Goal: Transaction & Acquisition: Subscribe to service/newsletter

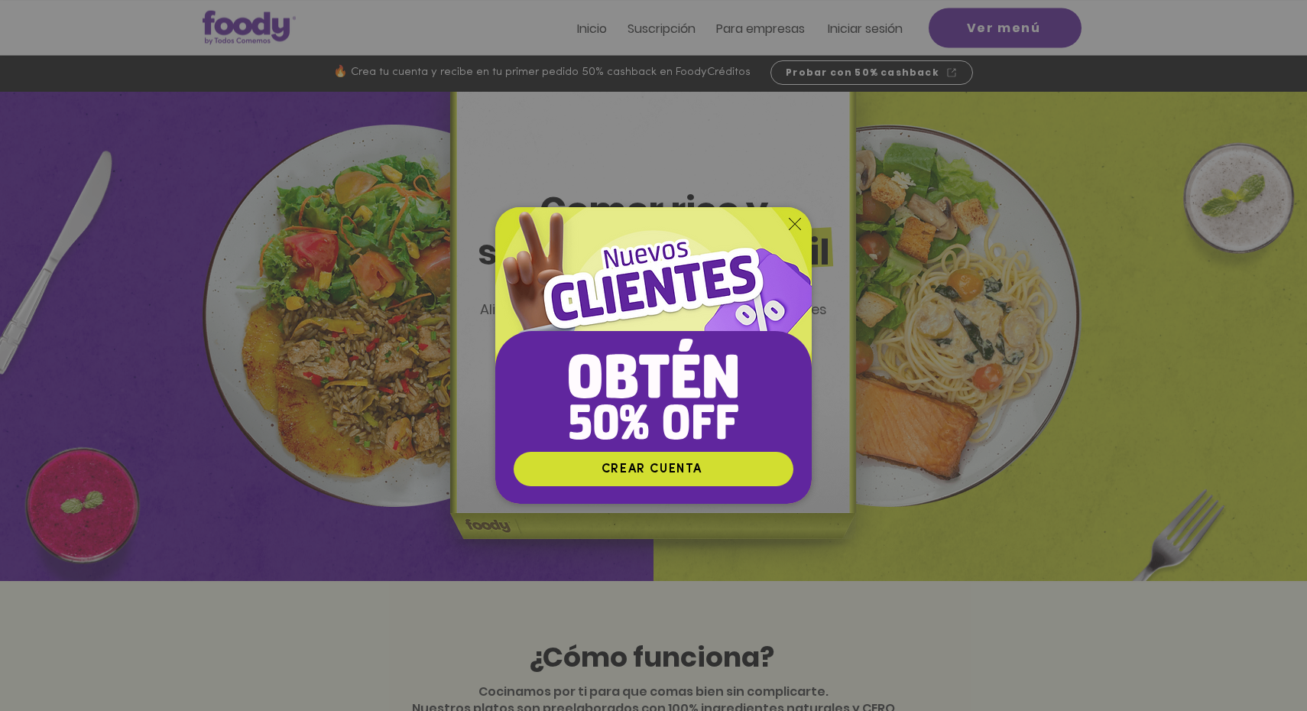
click at [794, 226] on icon "Volver al sitio" at bounding box center [795, 224] width 12 height 12
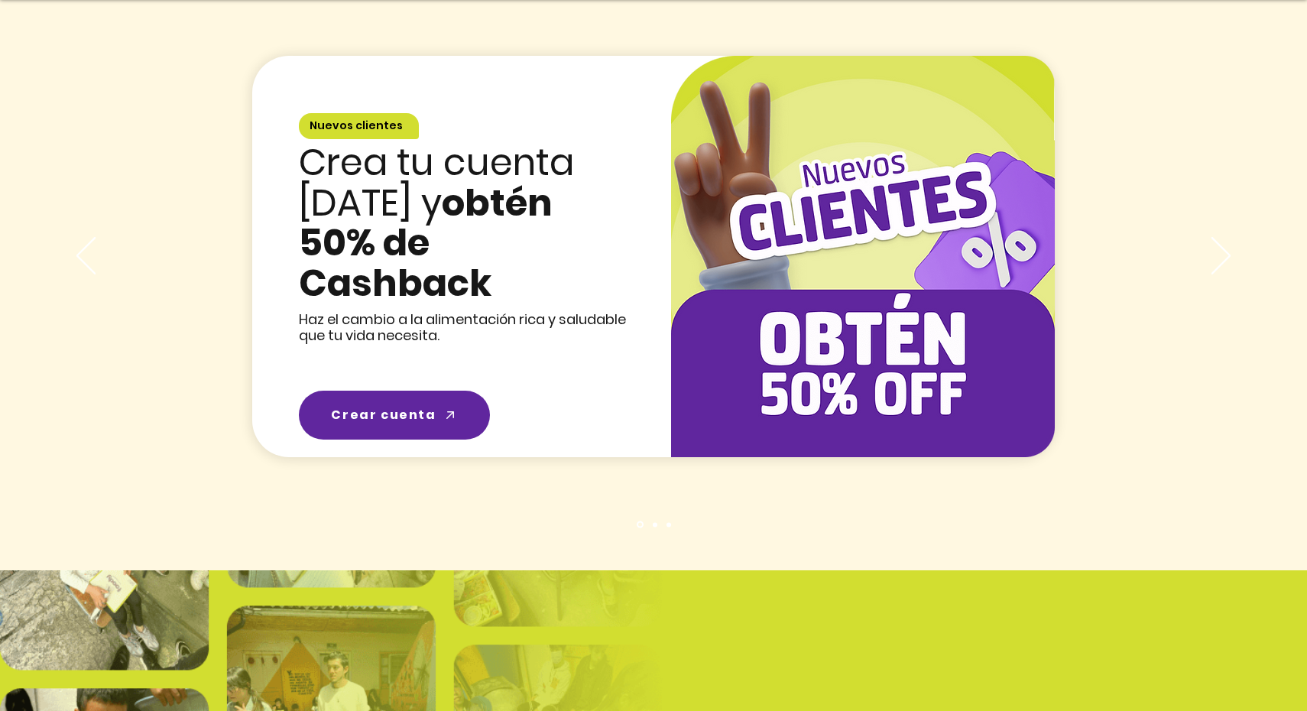
scroll to position [2299, 0]
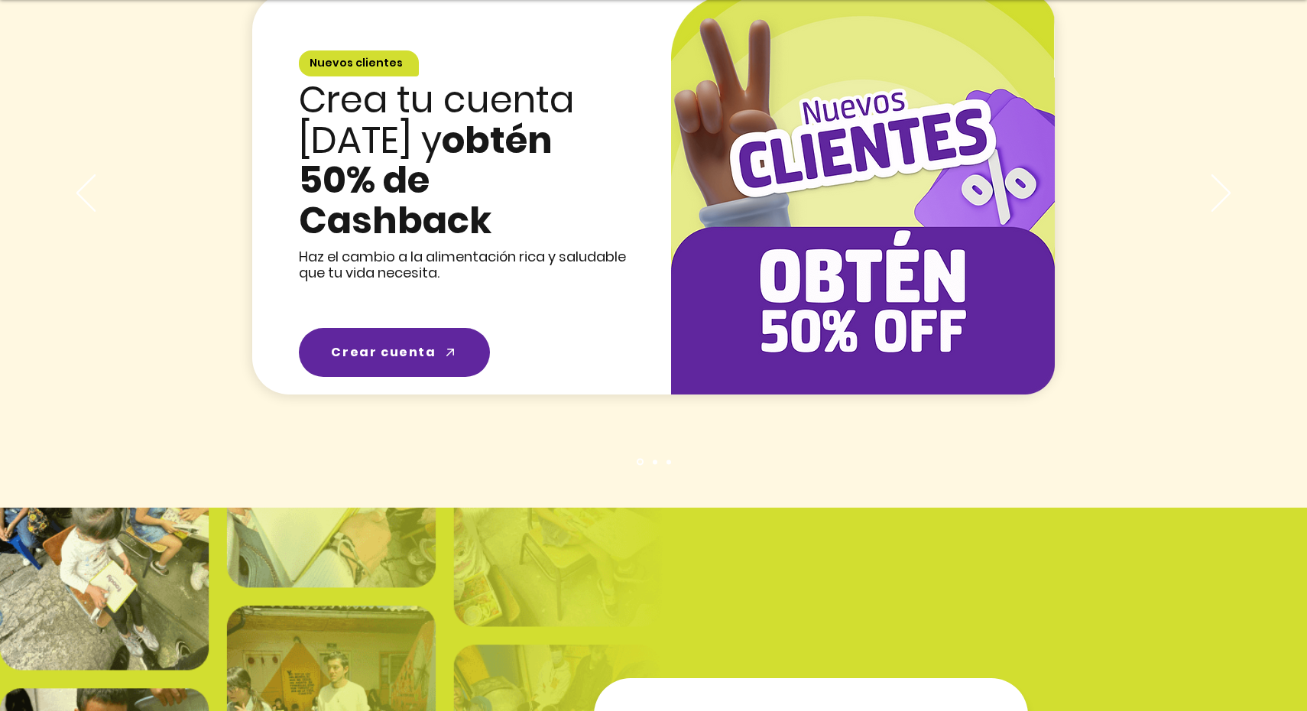
click at [890, 248] on img "Presentación de diapositivas" at bounding box center [863, 193] width 384 height 401
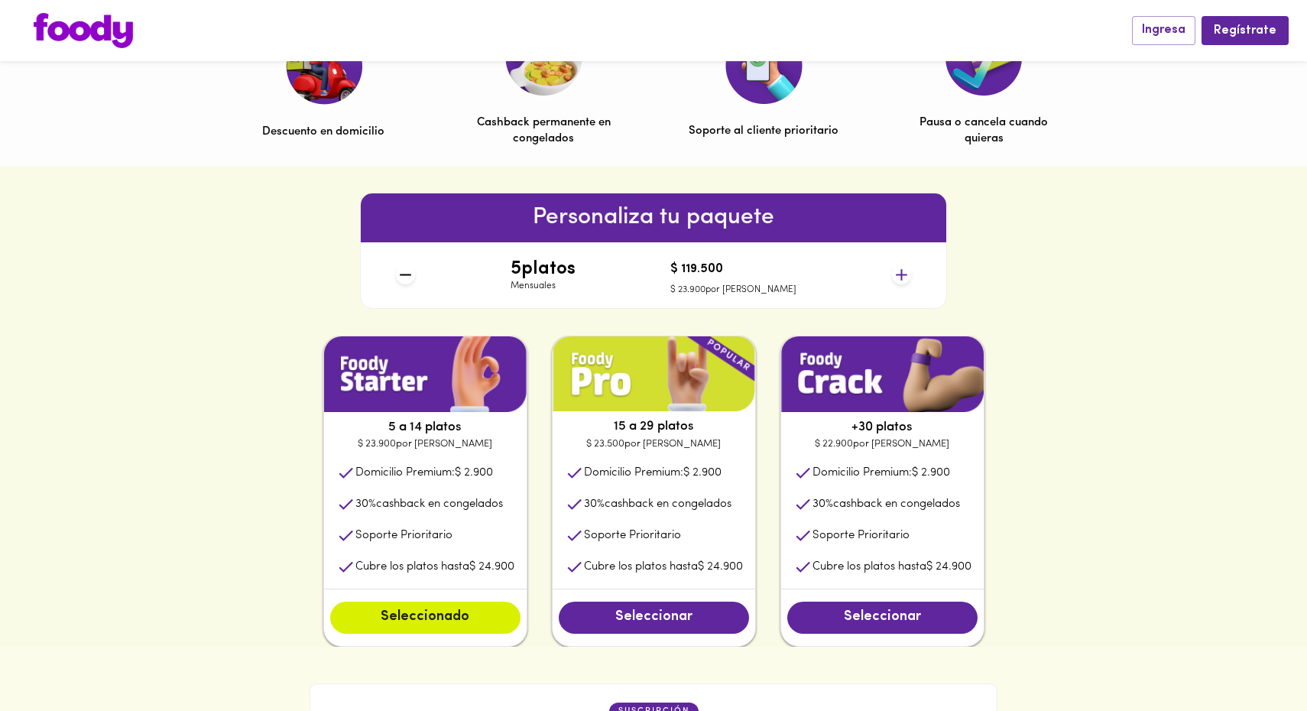
scroll to position [542, 0]
